Goal: Complete application form: Complete application form

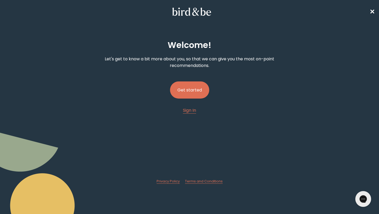
click at [191, 91] on button "Get started" at bounding box center [189, 89] width 39 height 17
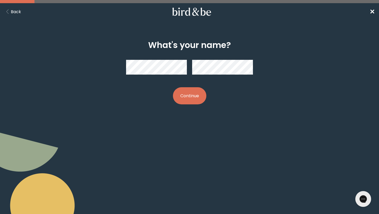
click at [191, 93] on button "Continue" at bounding box center [189, 95] width 33 height 17
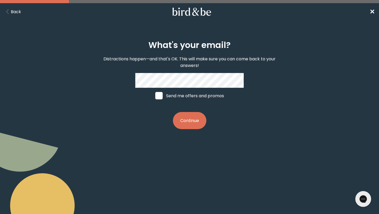
click at [159, 94] on span at bounding box center [158, 95] width 7 height 7
click at [155, 95] on input "Send me offers and promos" at bounding box center [155, 95] width 0 height 0
click at [159, 94] on img at bounding box center [158, 95] width 7 height 7
click at [155, 95] on input "Send me offers and promos" at bounding box center [155, 95] width 0 height 0
checkbox input "false"
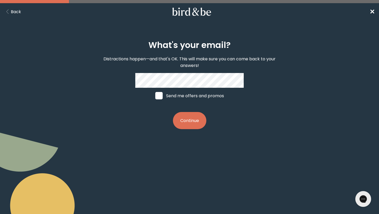
click at [190, 125] on button "Continue" at bounding box center [189, 120] width 33 height 17
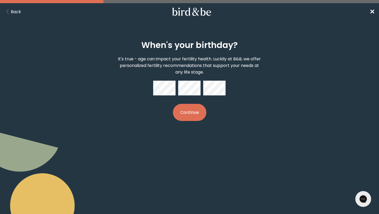
click at [189, 117] on button "Continue" at bounding box center [189, 112] width 33 height 17
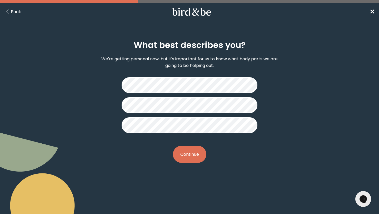
click at [191, 159] on button "Continue" at bounding box center [189, 153] width 33 height 17
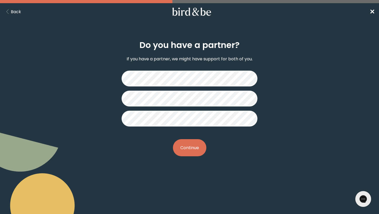
click at [194, 149] on button "Continue" at bounding box center [189, 147] width 33 height 17
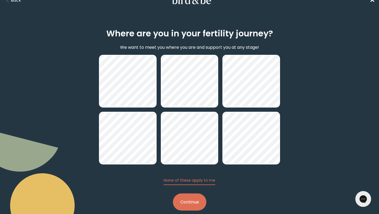
scroll to position [20, 0]
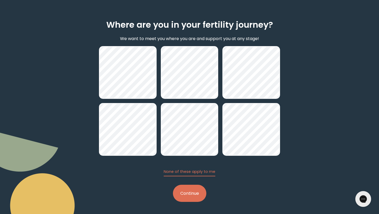
click at [185, 196] on button "Continue" at bounding box center [189, 192] width 33 height 17
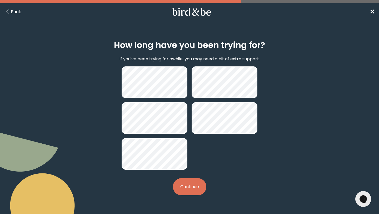
click at [194, 185] on button "Continue" at bounding box center [189, 186] width 33 height 17
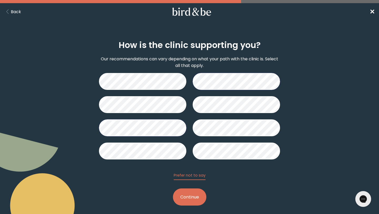
click at [188, 198] on button "Continue" at bounding box center [189, 196] width 33 height 17
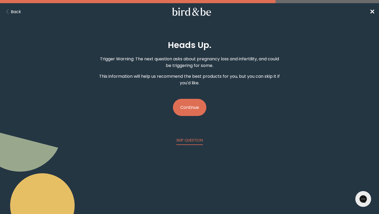
click at [188, 108] on button "Continue" at bounding box center [189, 107] width 33 height 17
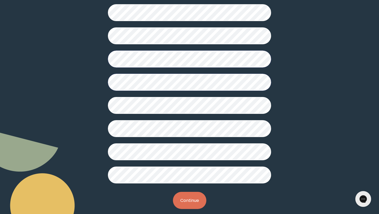
scroll to position [117, 0]
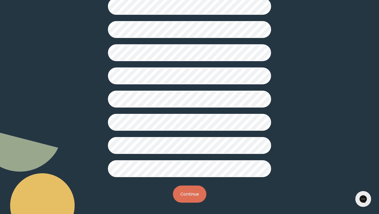
click at [190, 190] on button "Continue" at bounding box center [189, 193] width 33 height 17
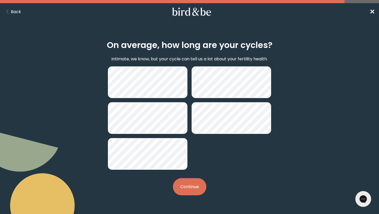
click at [188, 184] on button "Continue" at bounding box center [189, 186] width 33 height 17
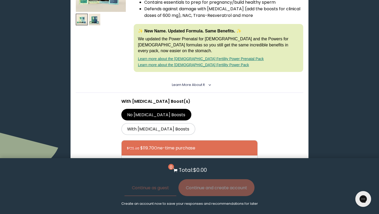
scroll to position [397, 0]
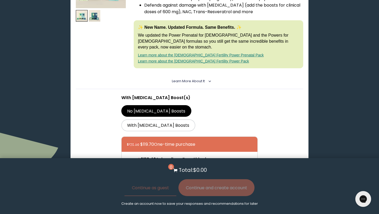
click at [191, 79] on span "Learn More About it" at bounding box center [188, 81] width 33 height 4
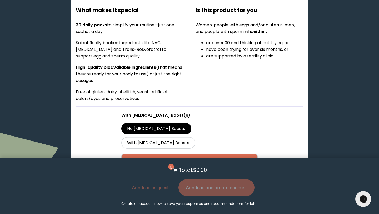
scroll to position [487, 0]
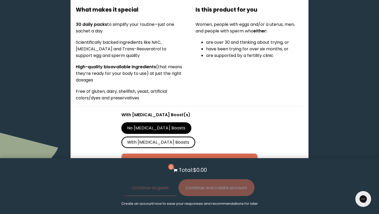
click at [194, 136] on label "With [MEDICAL_DATA] Boosts" at bounding box center [158, 142] width 74 height 12
click at [0, 0] on input "With [MEDICAL_DATA] Boosts" at bounding box center [0, 0] width 0 height 0
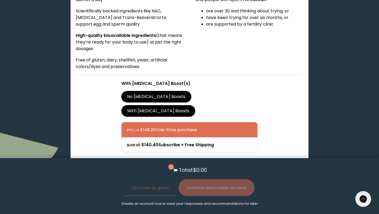
scroll to position [326, 0]
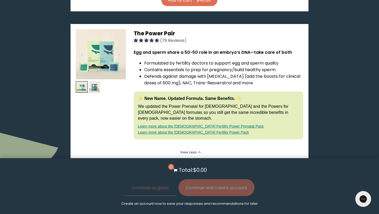
click at [94, 81] on img at bounding box center [95, 87] width 12 height 12
click at [112, 39] on img at bounding box center [101, 54] width 50 height 50
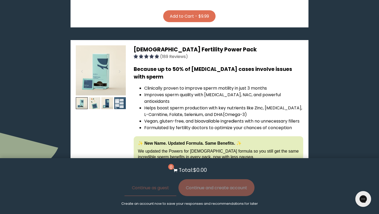
scroll to position [890, 0]
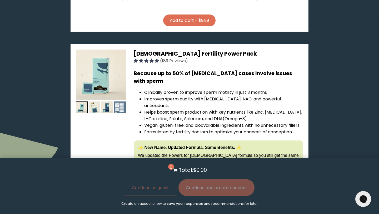
click at [120, 101] on img at bounding box center [120, 107] width 12 height 12
click at [123, 101] on img at bounding box center [120, 107] width 12 height 12
click at [110, 101] on img at bounding box center [107, 107] width 12 height 12
click at [94, 101] on img at bounding box center [95, 107] width 12 height 12
click at [116, 101] on img at bounding box center [120, 107] width 12 height 12
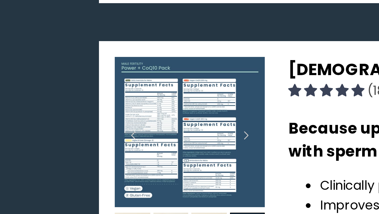
click at [102, 49] on img at bounding box center [101, 74] width 50 height 50
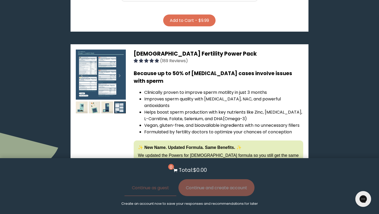
click at [180, 187] on summary "Learn More About it <" at bounding box center [190, 189] width 36 height 5
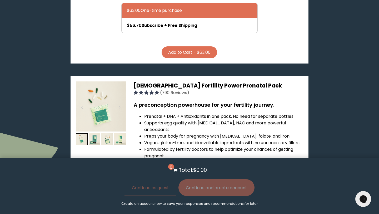
scroll to position [1234, 0]
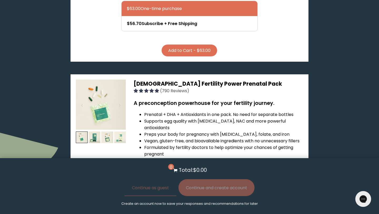
click at [120, 131] on img at bounding box center [120, 137] width 12 height 12
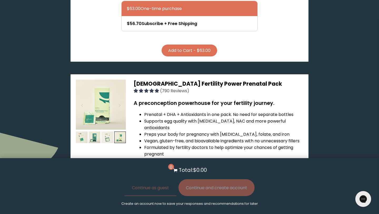
click at [107, 131] on img at bounding box center [107, 137] width 12 height 12
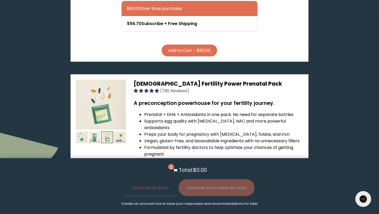
click at [97, 131] on img at bounding box center [95, 137] width 12 height 12
click at [82, 131] on img at bounding box center [82, 137] width 12 height 12
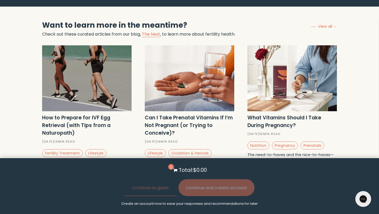
scroll to position [1613, 0]
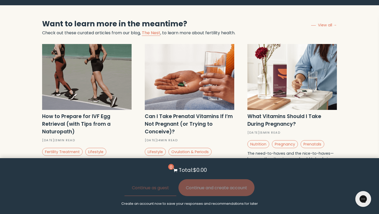
click at [160, 173] on span "Read More" at bounding box center [161, 175] width 20 height 5
